Goal: Register for event/course

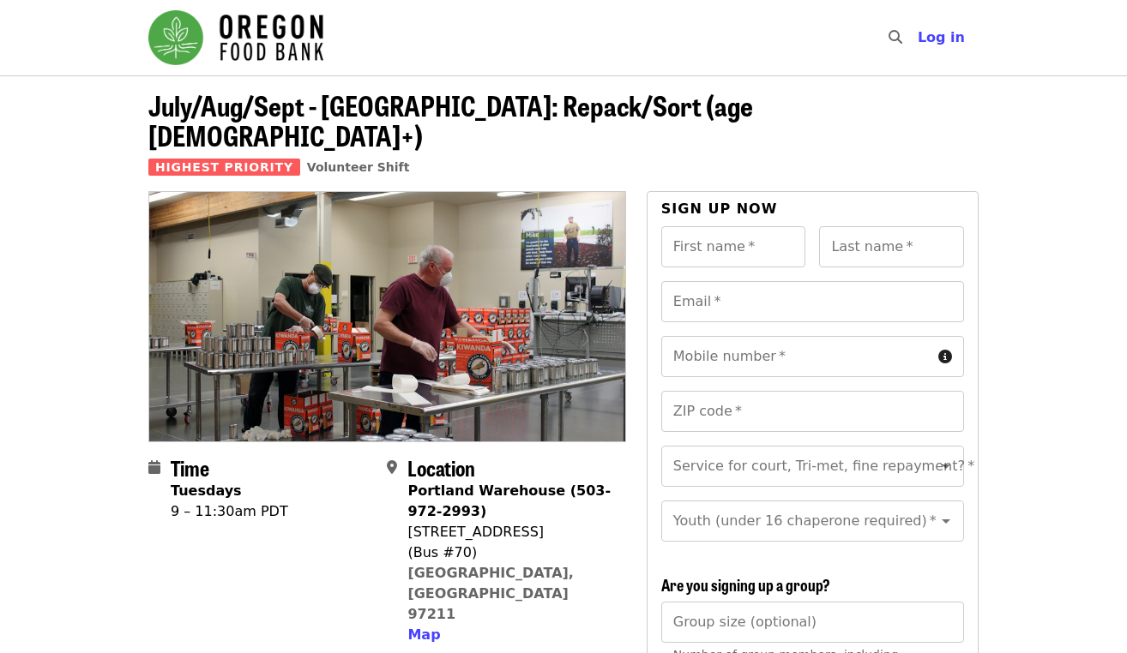
click at [256, 159] on span "Highest Priority" at bounding box center [224, 167] width 152 height 17
click at [469, 453] on span "Location" at bounding box center [441, 468] width 68 height 30
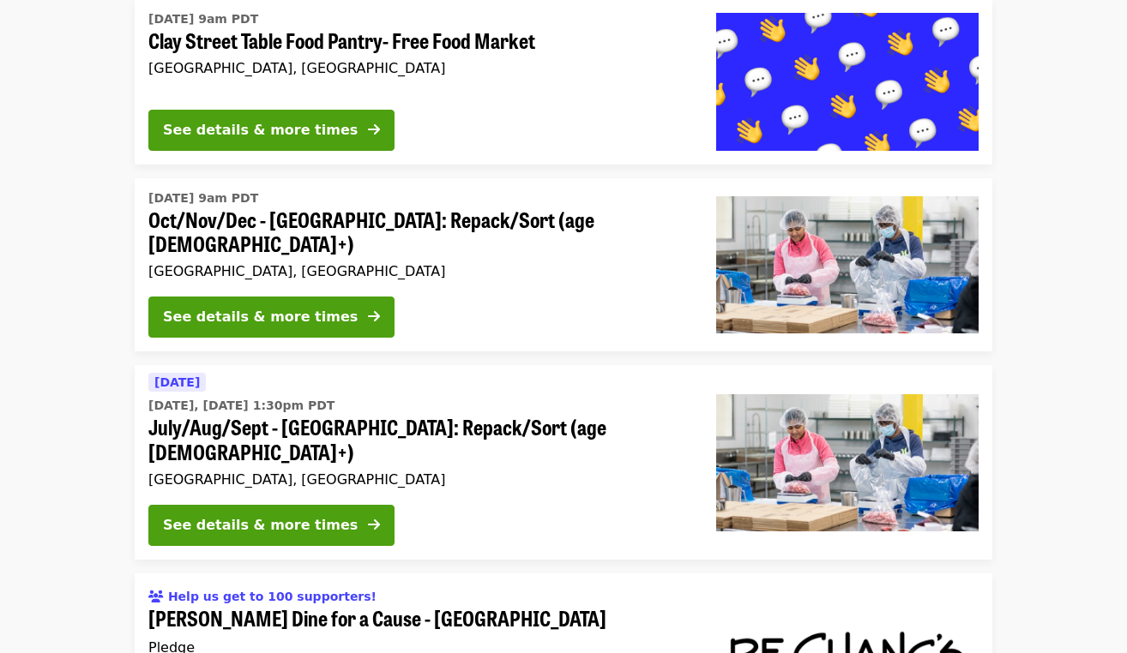
scroll to position [4193, 0]
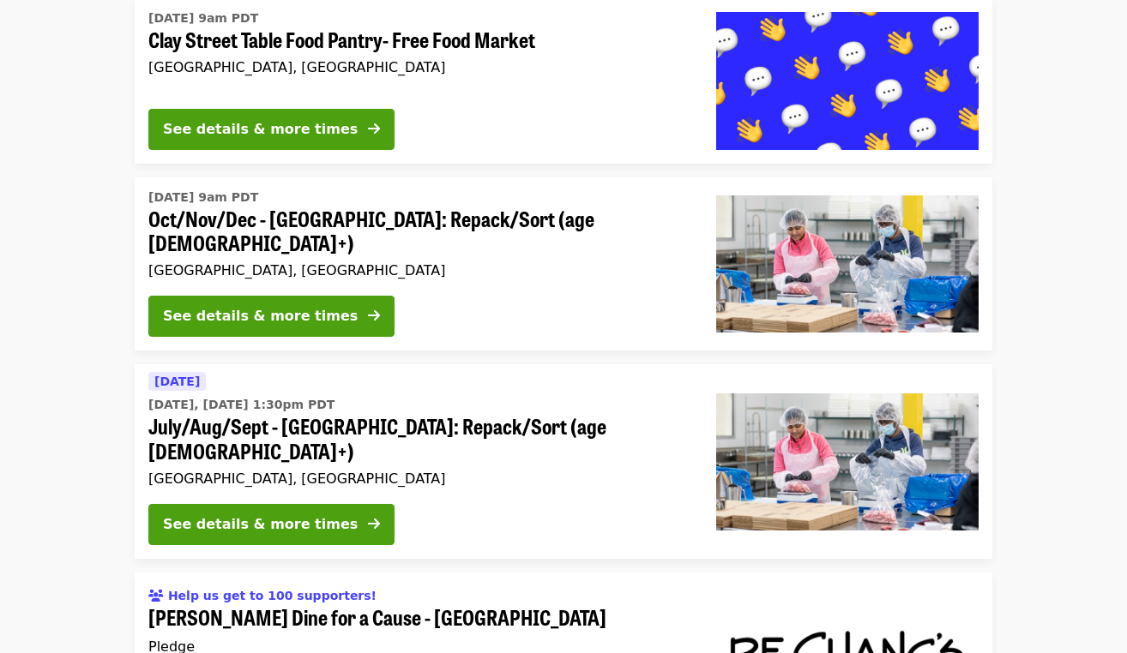
click at [353, 207] on span "Oct/Nov/Dec - [GEOGRAPHIC_DATA]: Repack/Sort (age [DEMOGRAPHIC_DATA]+)" at bounding box center [418, 232] width 540 height 50
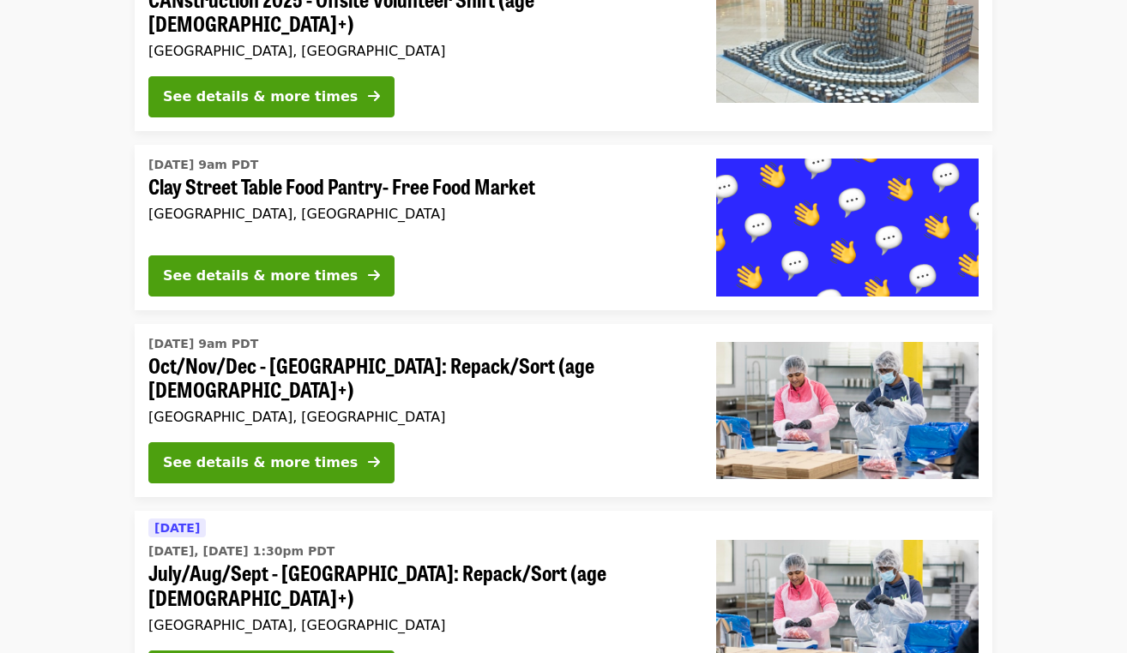
scroll to position [4048, 0]
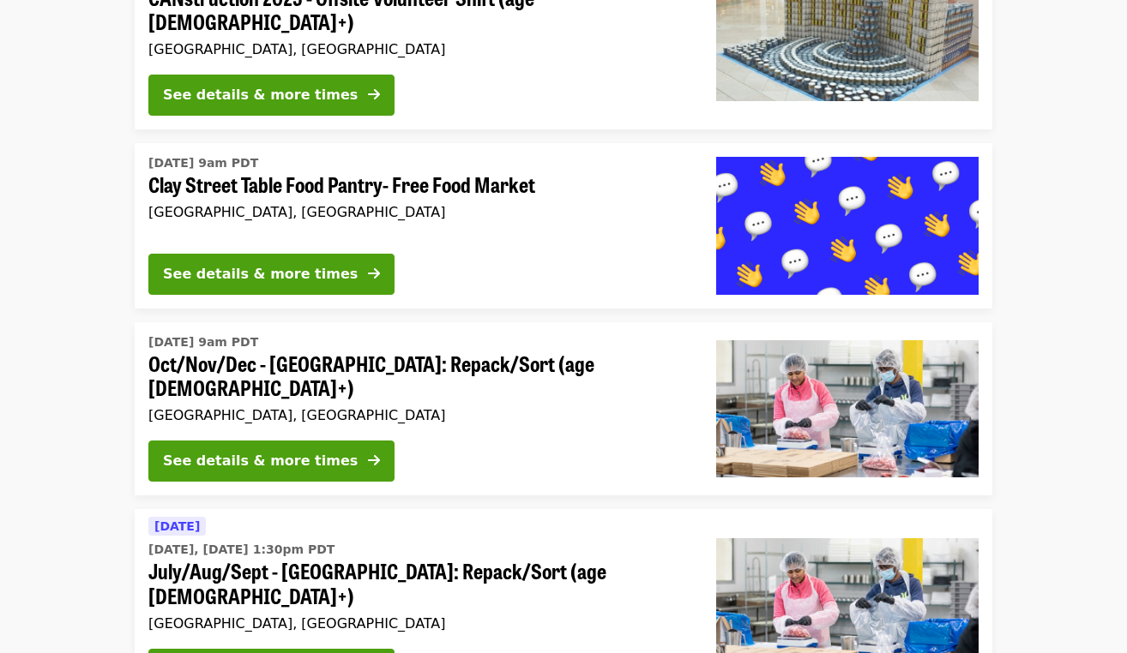
click at [378, 559] on span "July/Aug/Sept - [GEOGRAPHIC_DATA]: Repack/Sort (age [DEMOGRAPHIC_DATA]+)" at bounding box center [418, 584] width 540 height 50
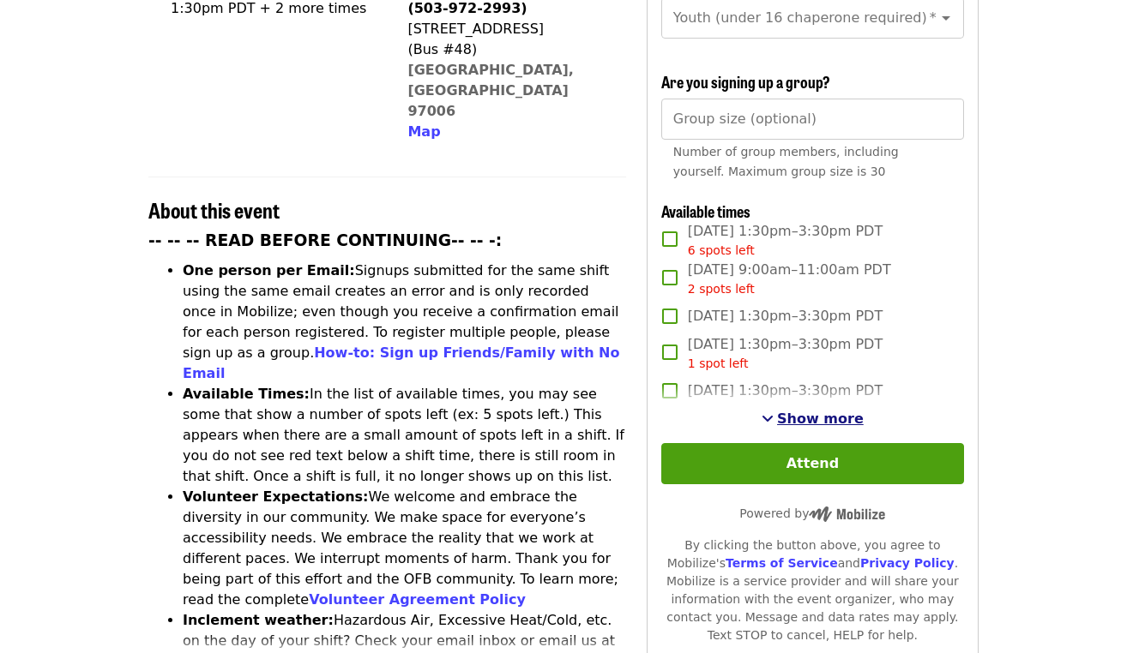
click at [799, 411] on span "Show more" at bounding box center [820, 419] width 87 height 16
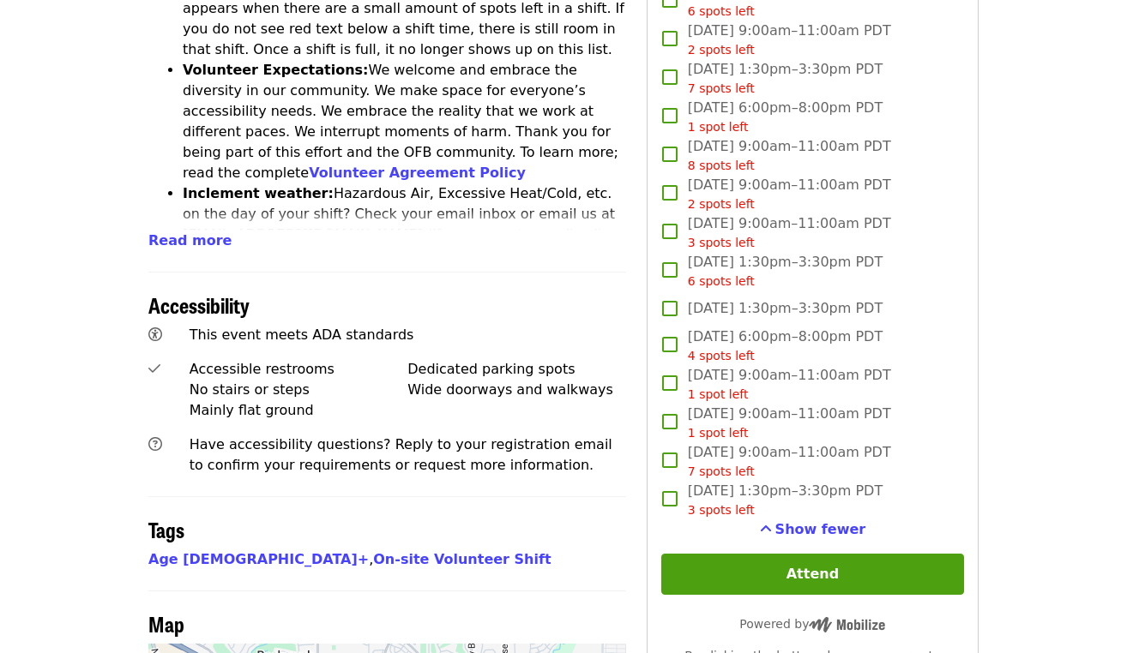
scroll to position [916, 0]
